Goal: Task Accomplishment & Management: Complete application form

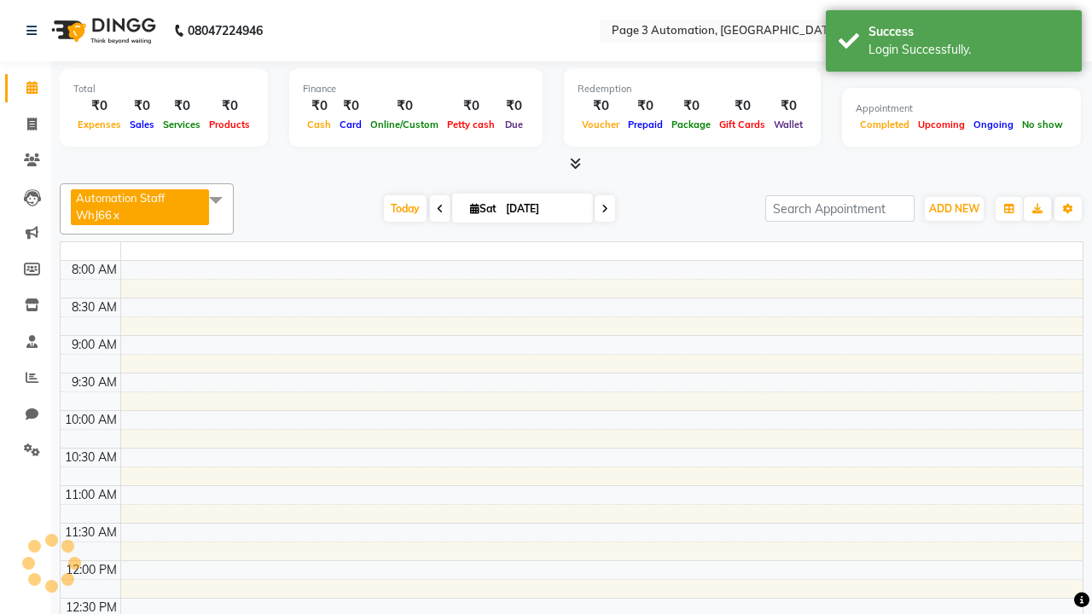
select select "en"
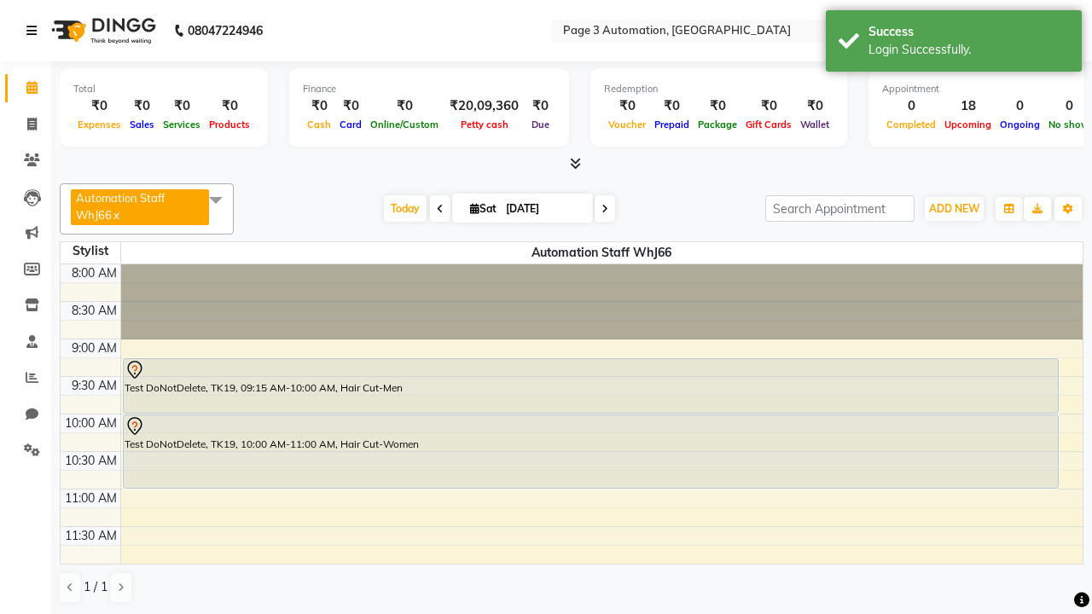
click at [35, 31] on icon at bounding box center [31, 31] width 10 height 12
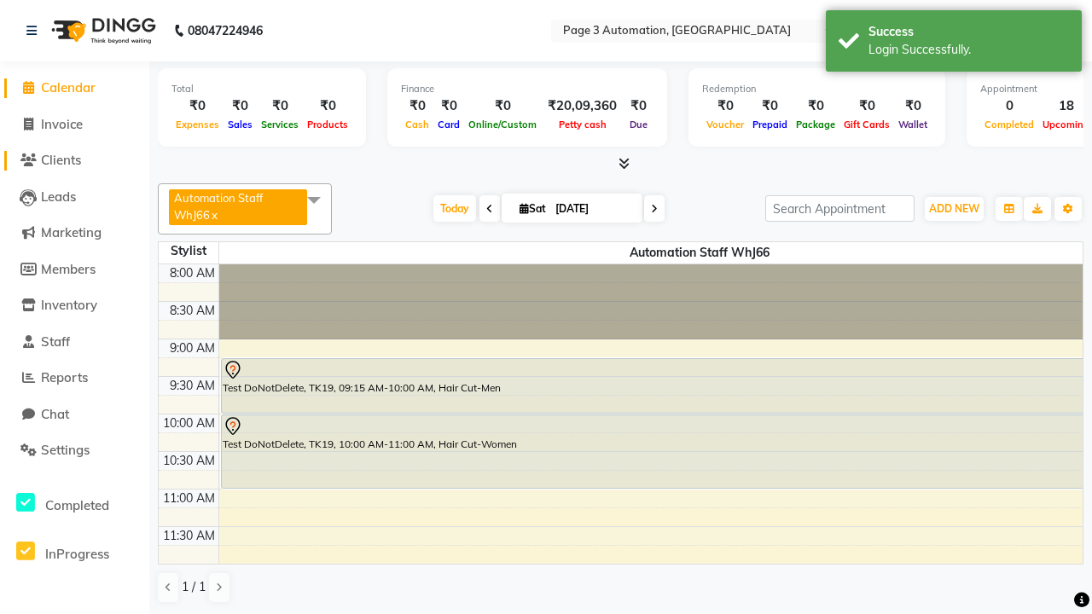
click at [74, 160] on span "Clients" at bounding box center [61, 160] width 40 height 16
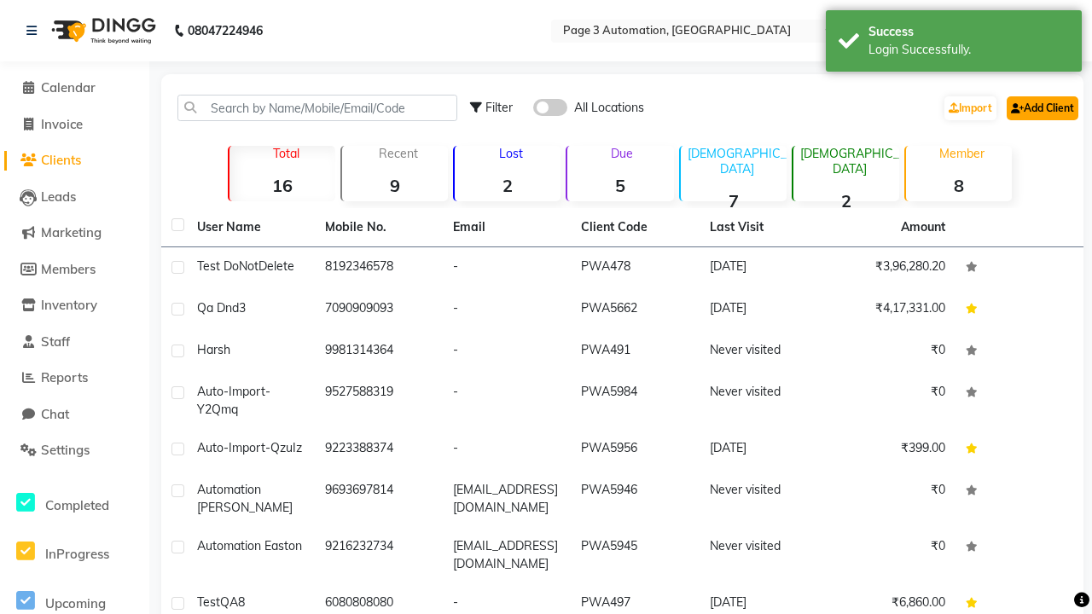
click at [1041, 107] on link "Add Client" at bounding box center [1043, 108] width 72 height 24
select select "22"
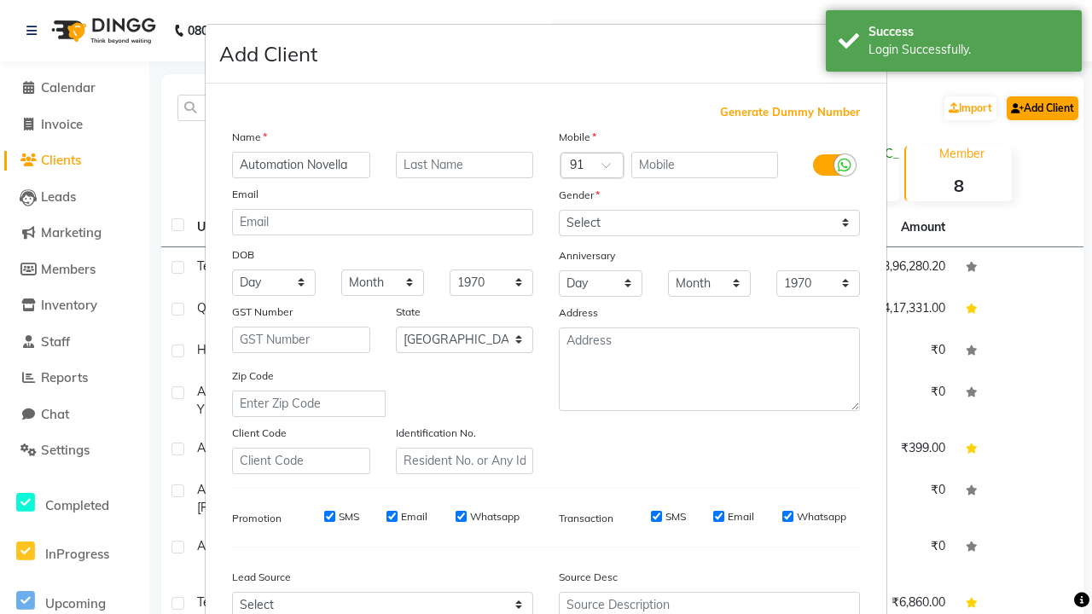
type input "Automation Novella"
type input "9363961759"
type input "CnZxUDS8T7@UXdhO.com"
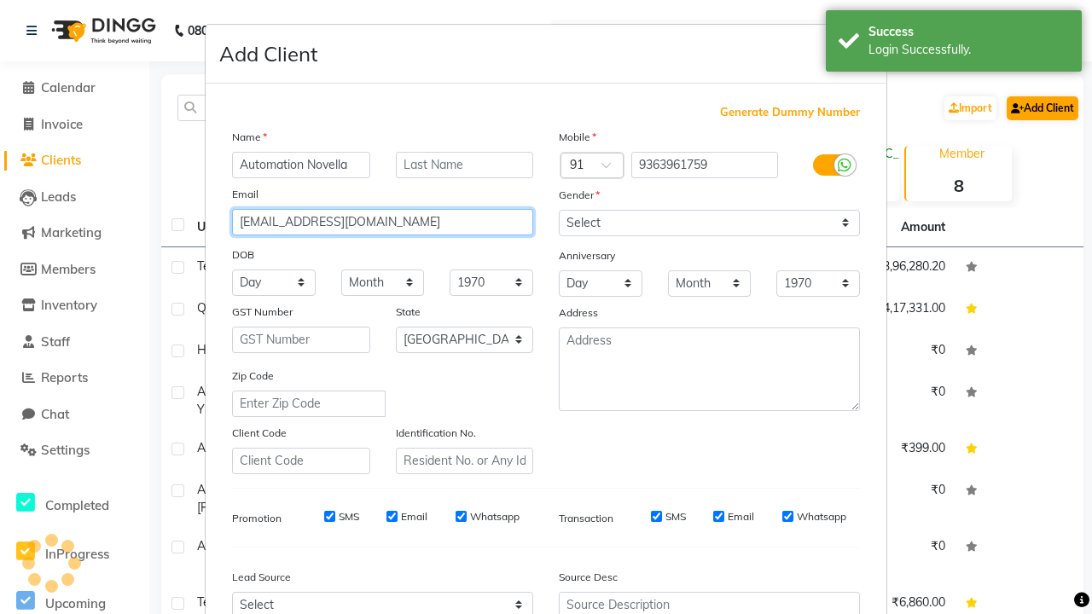
select select "male"
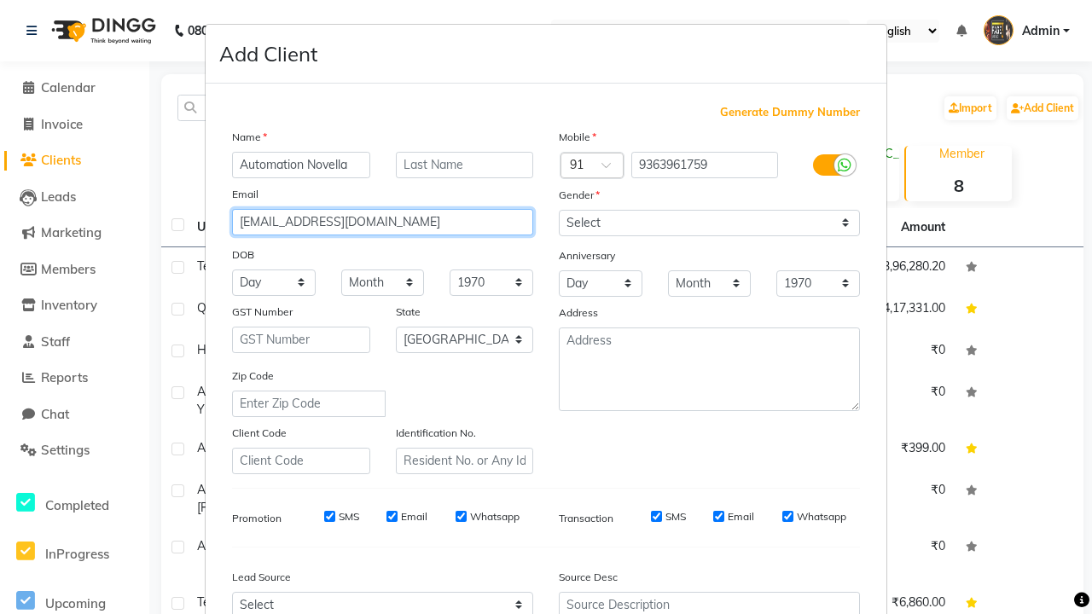
type input "CnZxUDS8T7@UXdhO.com"
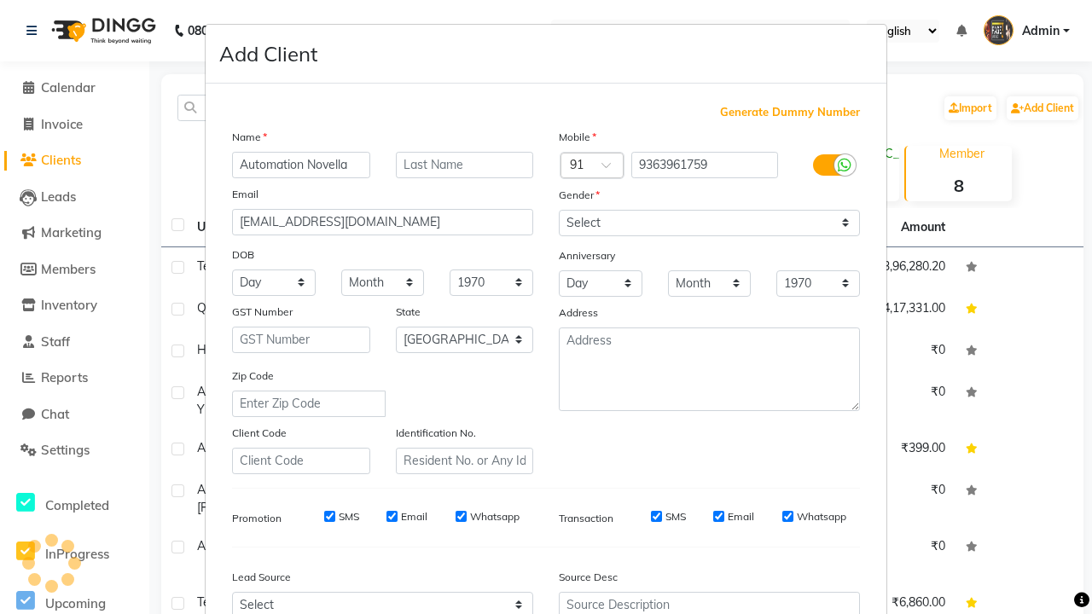
scroll to position [173, 0]
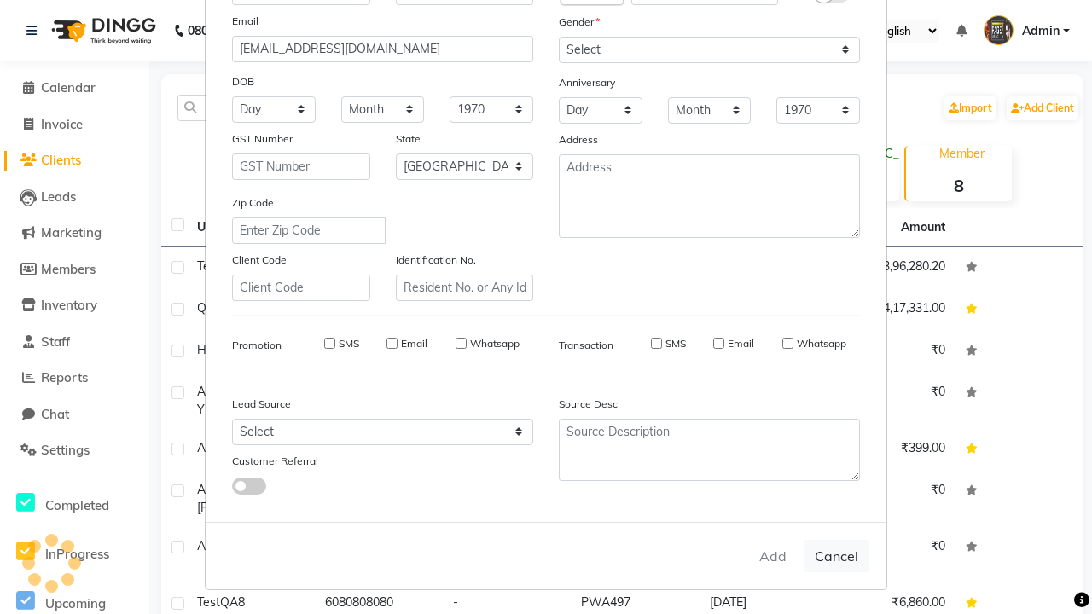
select select
select select "null"
select select
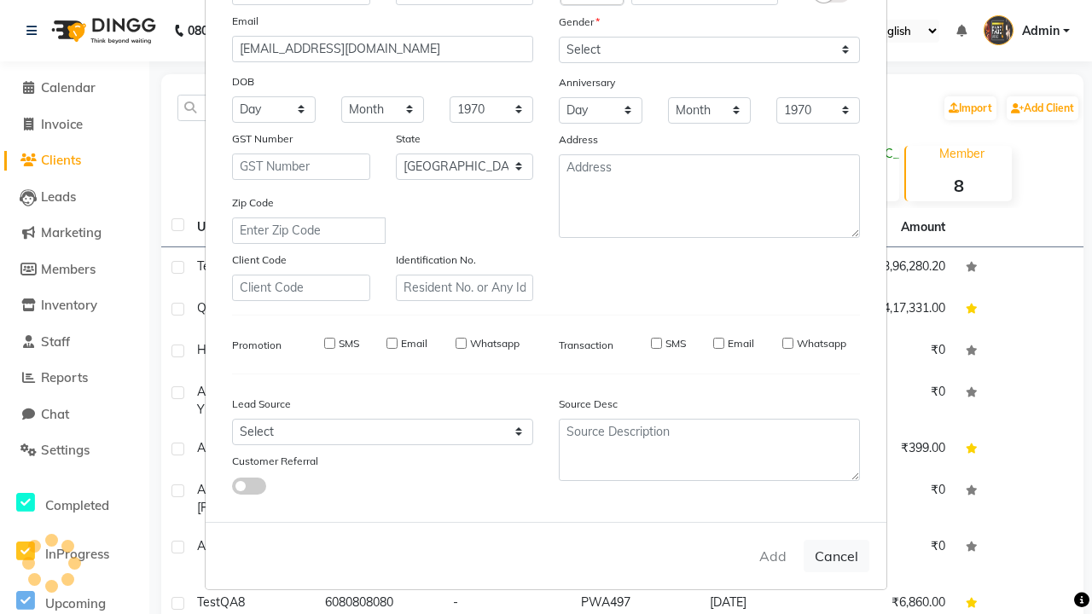
select select
checkbox input "false"
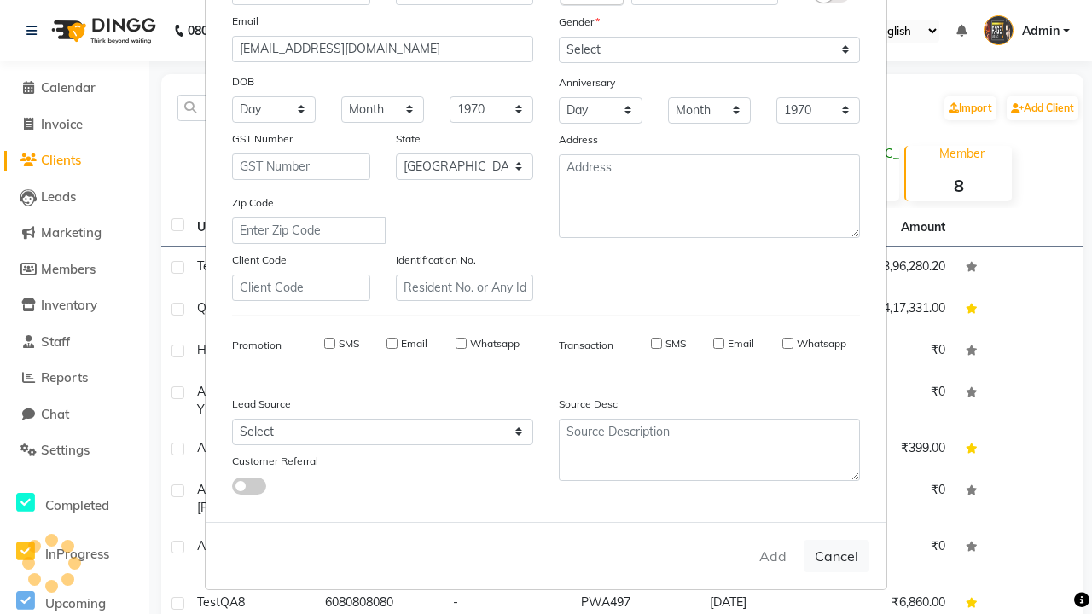
checkbox input "false"
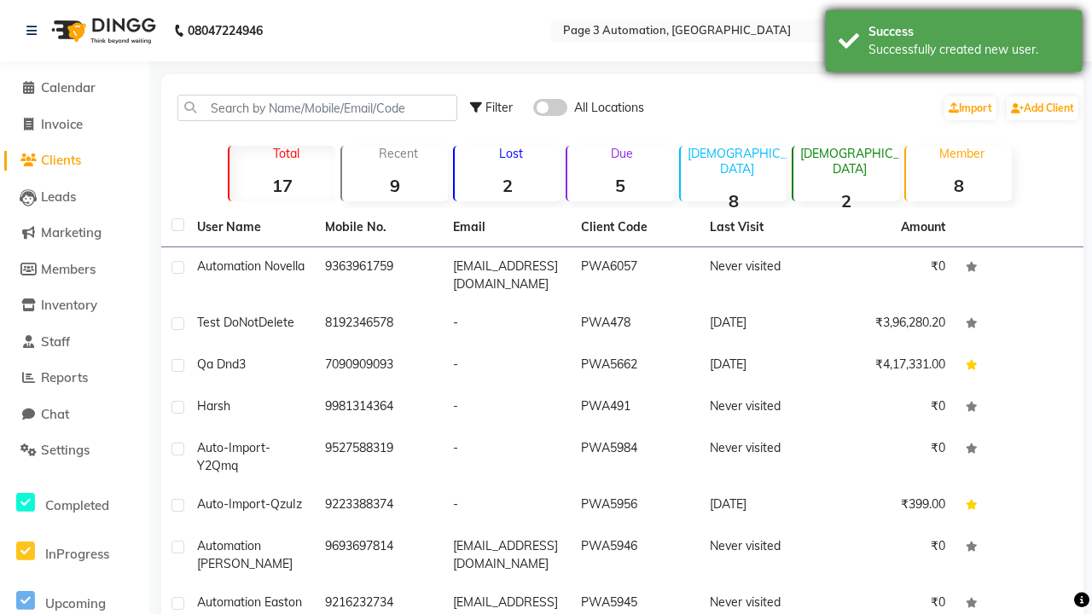
click at [954, 44] on div "Successfully created new user." at bounding box center [969, 50] width 200 height 18
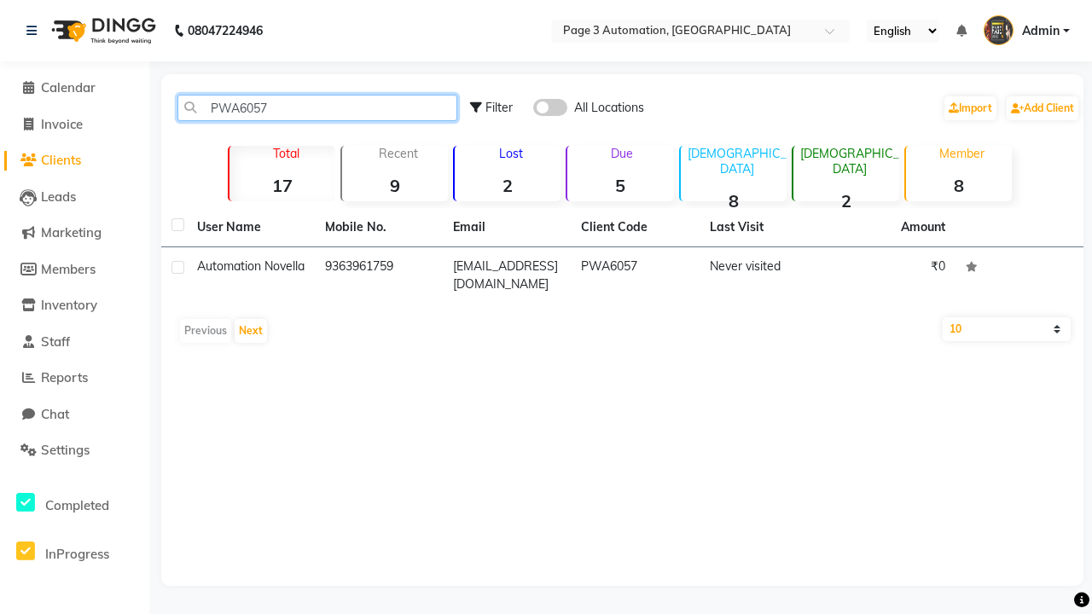
type input "PWA6057"
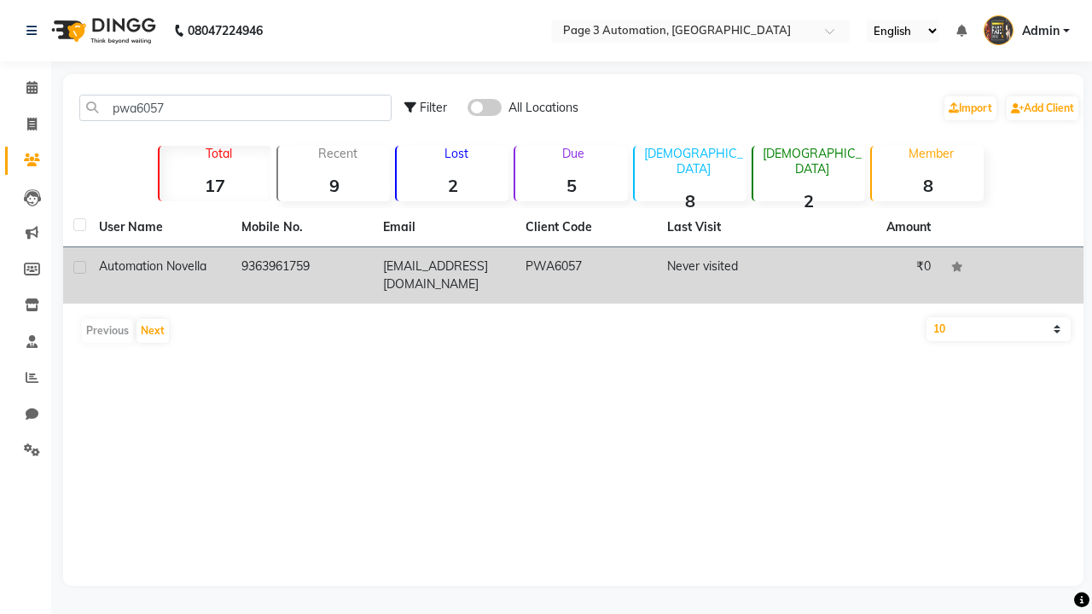
click at [79, 267] on label at bounding box center [79, 267] width 13 height 13
click at [79, 267] on input "checkbox" at bounding box center [78, 268] width 11 height 11
checkbox input "true"
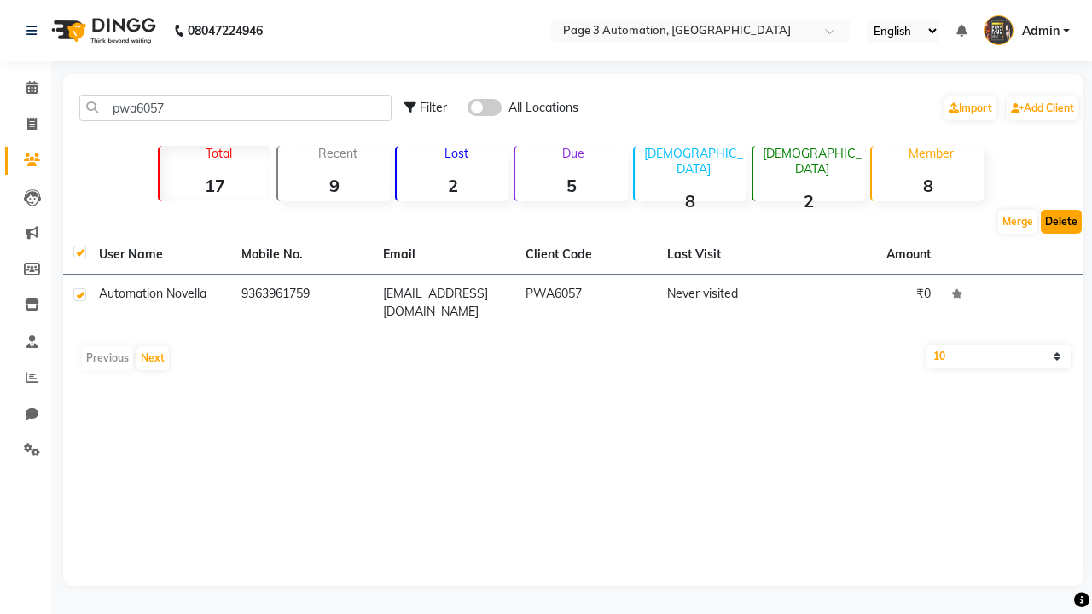
click at [1061, 222] on button "Delete" at bounding box center [1061, 222] width 41 height 24
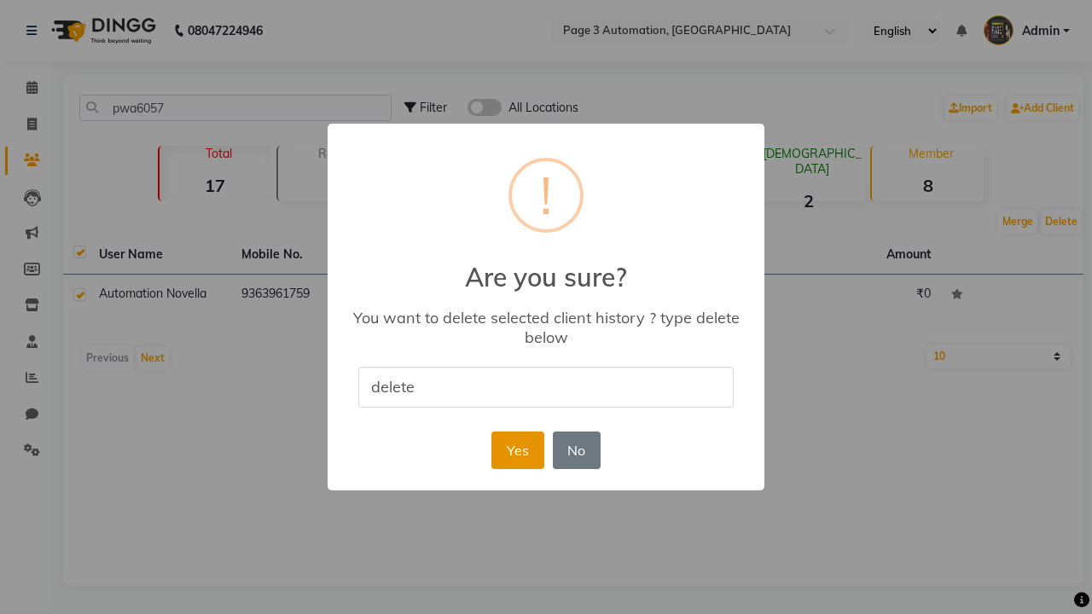
type input "delete"
click at [517, 450] on button "Yes" at bounding box center [517, 451] width 52 height 38
